Goal: Task Accomplishment & Management: Manage account settings

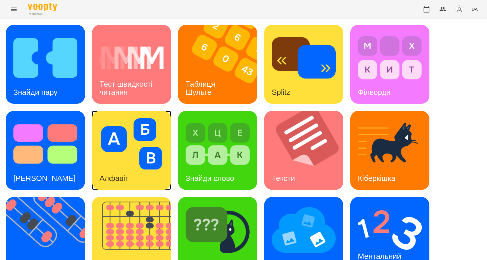
click at [104, 189] on div "Алфавіт" at bounding box center [114, 178] width 44 height 23
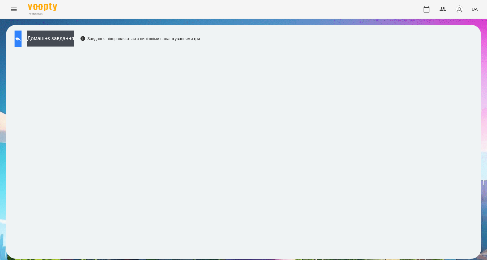
click at [22, 42] on icon at bounding box center [18, 38] width 7 height 7
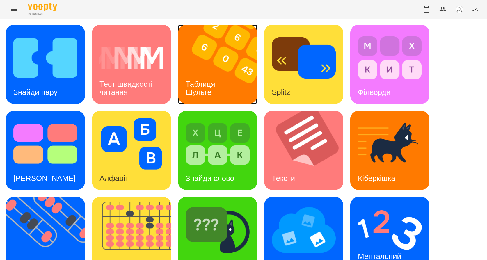
click at [196, 88] on h3 "Таблиця Шульте" at bounding box center [202, 88] width 32 height 17
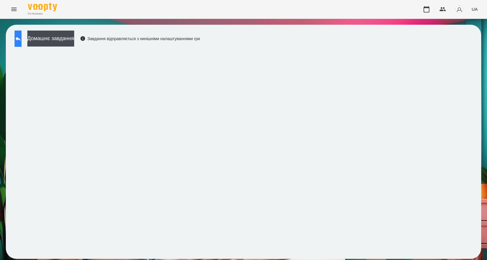
click at [17, 38] on button at bounding box center [18, 39] width 7 height 16
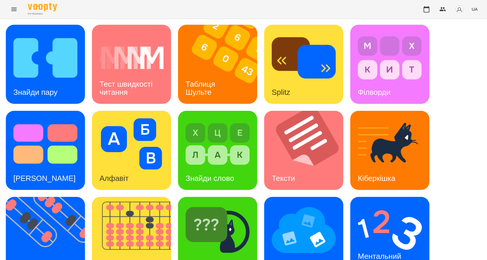
scroll to position [87, 0]
click at [41, 191] on div "Знайди пару Тест швидкості читання Таблиця [PERSON_NAME] Splitz Філворди Тест С…" at bounding box center [243, 194] width 475 height 338
click at [35, 257] on h3 "Флешкарти" at bounding box center [33, 264] width 40 height 9
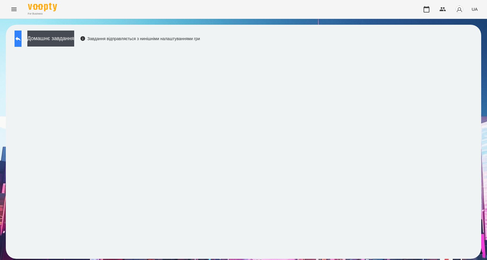
click at [22, 38] on icon at bounding box center [18, 38] width 7 height 7
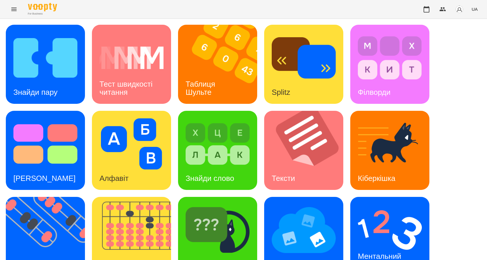
scroll to position [29, 0]
click at [45, 88] on h3 "Знайди пару" at bounding box center [35, 92] width 44 height 9
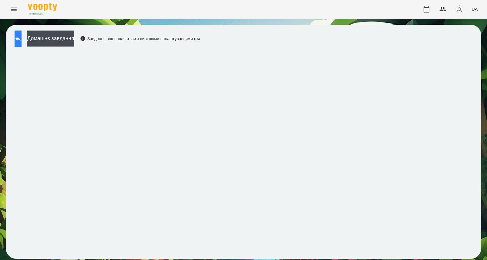
click at [21, 36] on icon at bounding box center [18, 38] width 7 height 7
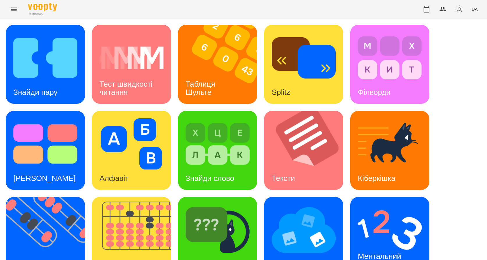
scroll to position [108, 0]
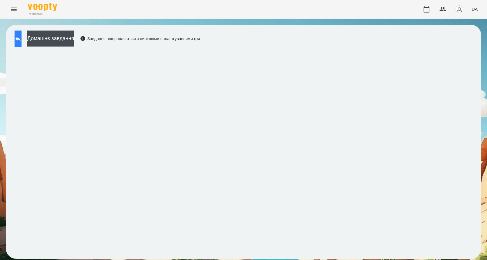
click at [21, 38] on icon at bounding box center [17, 39] width 5 height 4
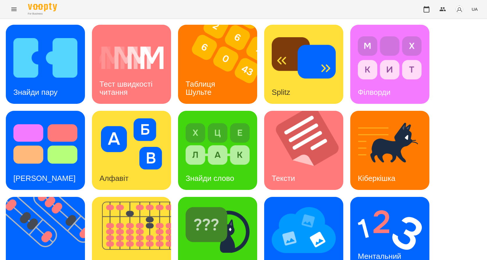
scroll to position [87, 0]
click at [285, 253] on div "Мнемотехніка" at bounding box center [296, 264] width 64 height 23
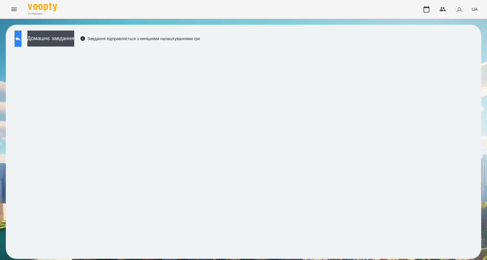
click at [22, 40] on button at bounding box center [18, 39] width 7 height 16
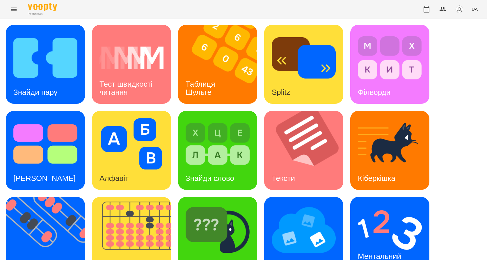
scroll to position [58, 0]
click at [370, 205] on img at bounding box center [390, 230] width 64 height 51
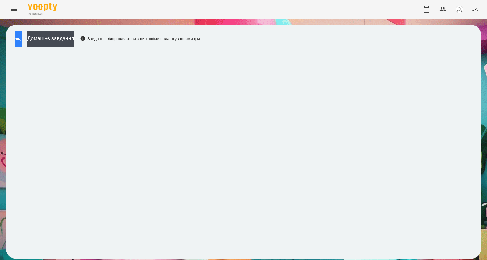
click at [21, 38] on icon at bounding box center [17, 39] width 5 height 4
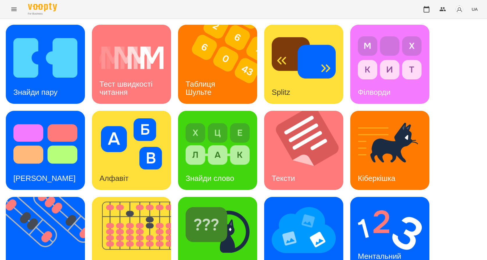
scroll to position [108, 0]
click at [214, 257] on h3 "[PERSON_NAME]" at bounding box center [217, 264] width 62 height 9
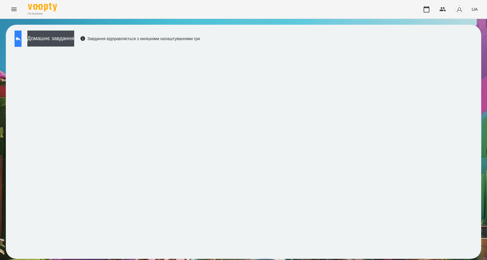
click at [22, 38] on icon at bounding box center [18, 38] width 7 height 7
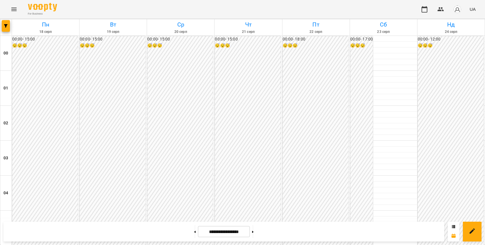
scroll to position [524, 0]
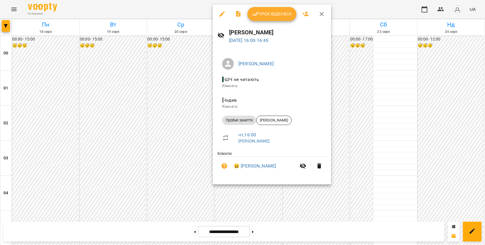
click at [272, 15] on span "Урок відбувся" at bounding box center [272, 13] width 40 height 7
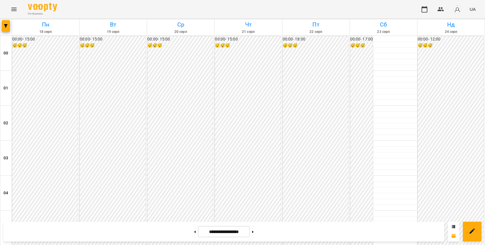
scroll to position [495, 0]
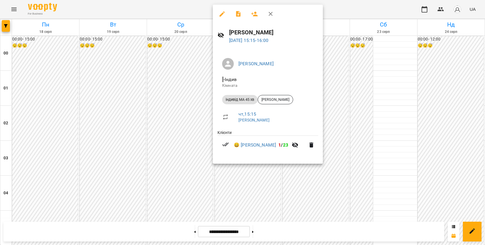
click at [332, 89] on div at bounding box center [242, 122] width 485 height 245
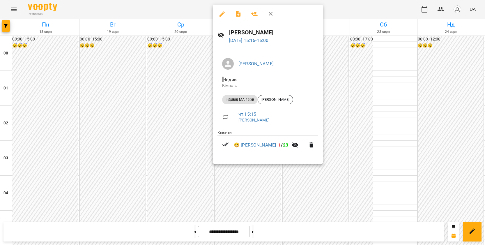
click at [345, 101] on div at bounding box center [242, 122] width 485 height 245
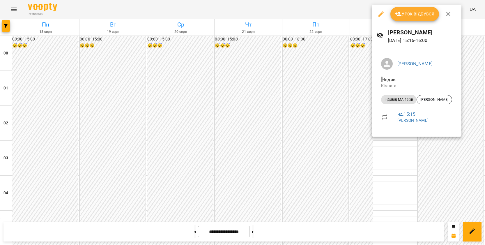
drag, startPoint x: 315, startPoint y: 99, endPoint x: 308, endPoint y: 95, distance: 8.5
click at [315, 99] on div at bounding box center [242, 122] width 485 height 245
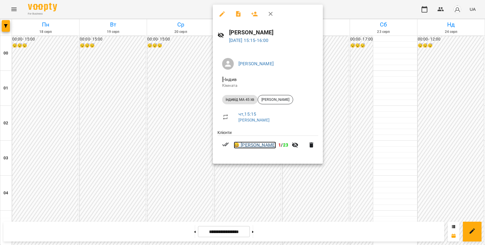
click at [247, 145] on link "😀 Лапко Давид" at bounding box center [255, 144] width 42 height 7
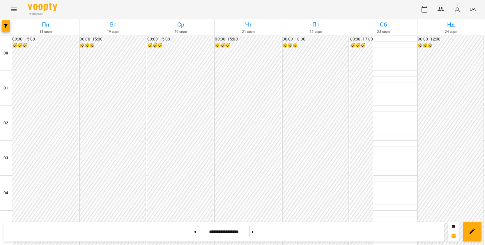
scroll to position [466, 0]
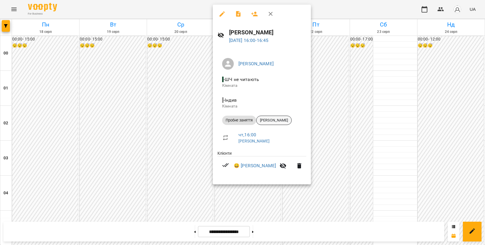
click at [282, 118] on span "Стебельський Ревекка" at bounding box center [273, 120] width 35 height 5
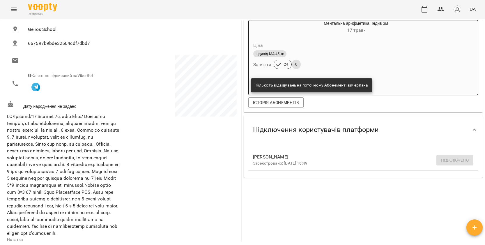
scroll to position [58, 0]
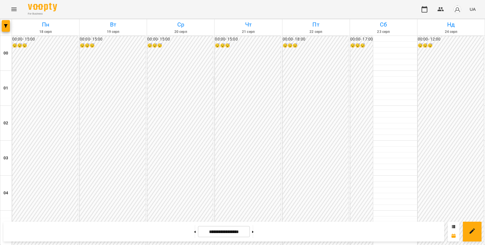
scroll to position [553, 0]
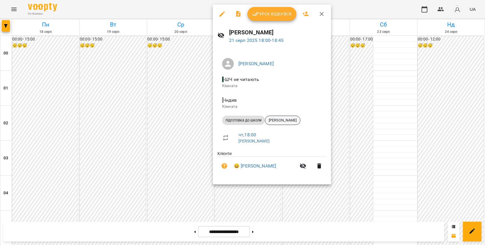
click at [286, 122] on span "Воробйов Марк" at bounding box center [282, 120] width 35 height 5
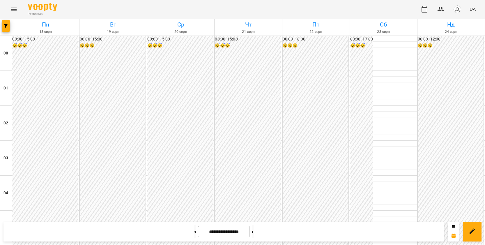
scroll to position [553, 0]
